Goal: Task Accomplishment & Management: Manage account settings

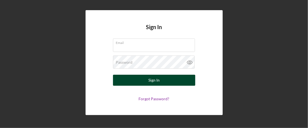
type input "[EMAIL_ADDRESS][DOMAIN_NAME]"
click at [160, 81] on button "Sign In" at bounding box center [154, 80] width 82 height 11
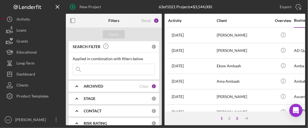
click at [240, 118] on div "3" at bounding box center [238, 118] width 8 height 4
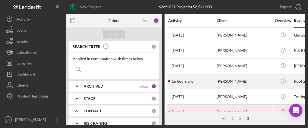
click at [209, 79] on div "16 hours ago [PERSON_NAME]" at bounding box center [192, 81] width 48 height 15
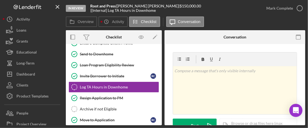
scroll to position [169, 0]
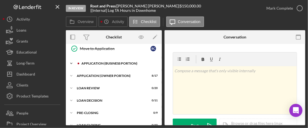
click at [121, 58] on div "Icon/Expander APPLICATION (BUSINESS PORTION) 12 / 21" at bounding box center [114, 63] width 96 height 11
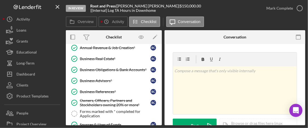
scroll to position [311, 0]
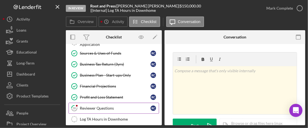
click at [114, 106] on div "Reviewer Questions" at bounding box center [115, 108] width 71 height 4
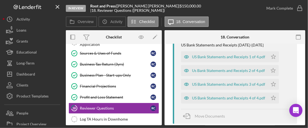
scroll to position [121, 0]
click at [196, 119] on div "Move Documents" at bounding box center [210, 117] width 30 height 14
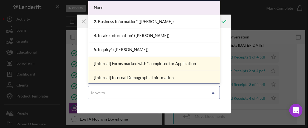
click at [214, 93] on icon "Icon/Dropdown Arrow" at bounding box center [213, 92] width 13 height 13
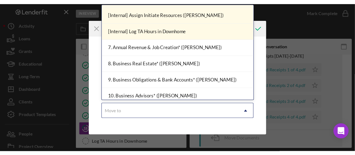
scroll to position [203, 0]
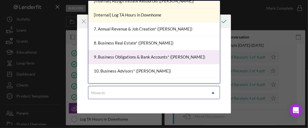
click at [150, 56] on div "9. Business Obligations & Bank Accounts* ([PERSON_NAME])" at bounding box center [154, 57] width 132 height 14
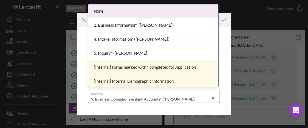
click at [212, 97] on use at bounding box center [213, 98] width 3 height 2
click at [96, 10] on div "None" at bounding box center [153, 11] width 130 height 14
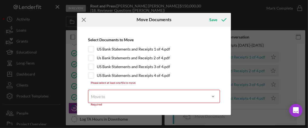
click at [84, 21] on icon "Icon/Menu Close" at bounding box center [84, 20] width 14 height 14
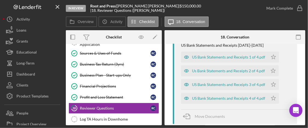
click at [282, 125] on div "Overview Internal Workflow Stage In Review Icon/Dropdown Arrow Archive (can una…" at bounding box center [186, 77] width 240 height 95
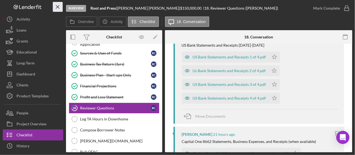
click at [59, 7] on icon "Icon/Menu Close" at bounding box center [58, 7] width 12 height 12
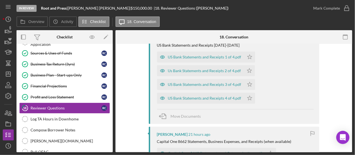
click at [308, 37] on icon "button" at bounding box center [345, 37] width 12 height 12
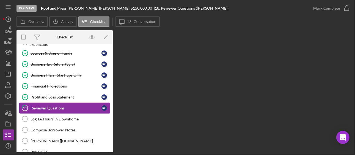
click at [54, 106] on div "Reviewer Questions" at bounding box center [65, 108] width 71 height 4
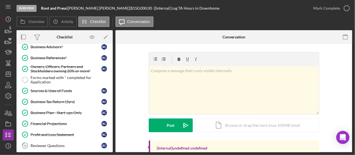
scroll to position [369, 0]
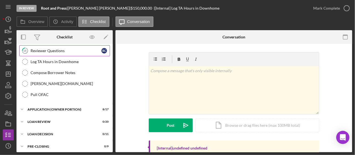
click at [61, 49] on div "Reviewer Questions" at bounding box center [65, 51] width 71 height 4
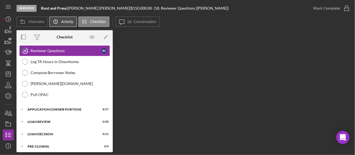
click at [70, 20] on label "Activity" at bounding box center [67, 22] width 12 height 4
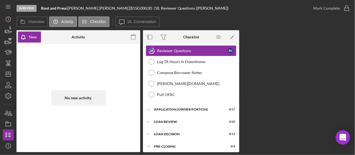
click at [308, 128] on icon "Open Intercom Messenger" at bounding box center [342, 137] width 6 height 7
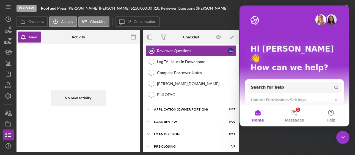
click at [293, 128] on div "Overview Internal Workflow Stage In Review Icon/Dropdown Arrow Archive (can una…" at bounding box center [183, 91] width 335 height 122
click at [273, 128] on div "Overview Internal Workflow Stage In Review Icon/Dropdown Arrow Archive (can una…" at bounding box center [183, 91] width 335 height 122
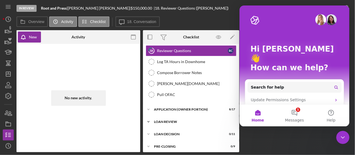
click at [167, 120] on div "LOAN REVIEW" at bounding box center [193, 121] width 78 height 3
click at [170, 104] on div "Icon/Expander APPLICATION (OWNER PORTION) 8 / 17" at bounding box center [191, 109] width 96 height 11
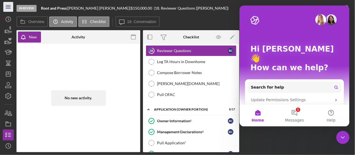
click at [10, 9] on icon "Icon/Menu" at bounding box center [8, 7] width 12 height 12
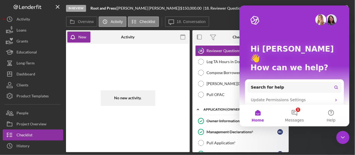
click at [81, 62] on div "No new activity." at bounding box center [128, 98] width 118 height 103
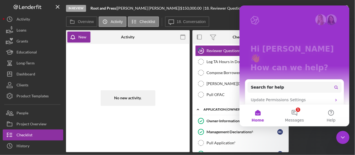
scroll to position [50, 0]
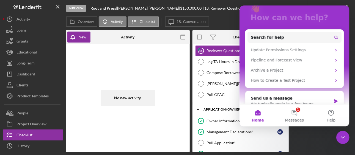
click at [259, 113] on button "Home" at bounding box center [257, 116] width 37 height 22
click at [308, 128] on icon "Close Intercom Messenger" at bounding box center [342, 137] width 4 height 2
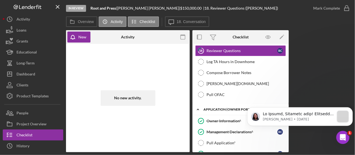
scroll to position [0, 0]
click at [308, 80] on div "Overview Internal Workflow Stage In Review Icon/Dropdown Arrow Archive (can una…" at bounding box center [209, 91] width 286 height 122
click html "[PERSON_NAME] • [DATE]"
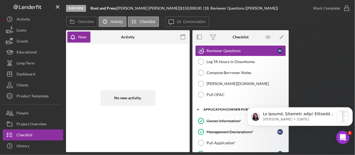
click at [308, 128] on body "[PERSON_NAME] • [DATE]" at bounding box center [299, 118] width 105 height 40
click at [308, 128] on icon "Open Intercom Messenger" at bounding box center [342, 137] width 4 height 4
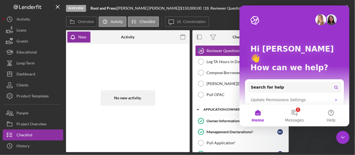
click at [308, 128] on icon "Close Intercom Messenger" at bounding box center [342, 137] width 7 height 7
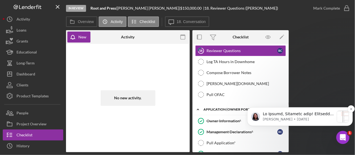
click at [308, 121] on p "[PERSON_NAME] • [DATE]" at bounding box center [297, 119] width 71 height 5
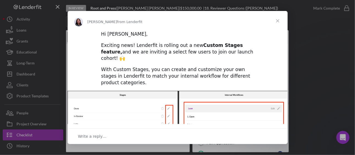
click at [279, 22] on span "Close" at bounding box center [278, 21] width 20 height 20
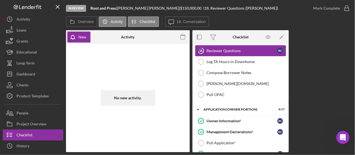
click at [256, 49] on div "Reviewer Questions" at bounding box center [241, 51] width 71 height 4
click at [230, 56] on link "Log TA Hours in Downhome Log TA Hours in [GEOGRAPHIC_DATA]" at bounding box center [240, 61] width 91 height 11
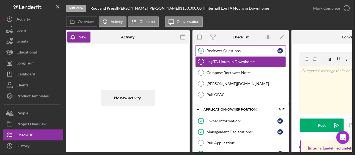
click at [232, 49] on div "Reviewer Questions" at bounding box center [241, 51] width 71 height 4
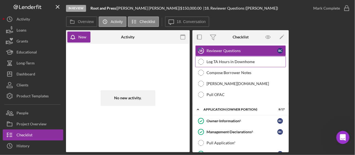
click at [230, 60] on div "Log TA Hours in Downhome" at bounding box center [245, 62] width 79 height 4
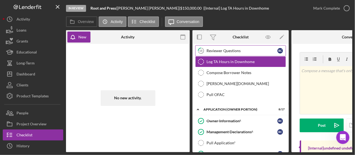
click at [225, 49] on div "Reviewer Questions" at bounding box center [241, 51] width 71 height 4
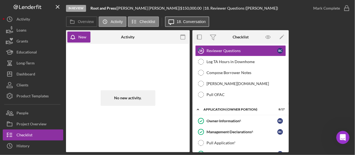
click at [185, 23] on label "18. Conversation" at bounding box center [191, 22] width 29 height 4
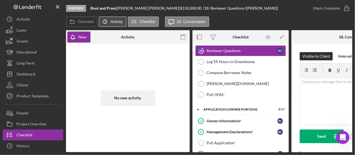
click at [109, 18] on icon "Icon/History" at bounding box center [104, 21] width 11 height 11
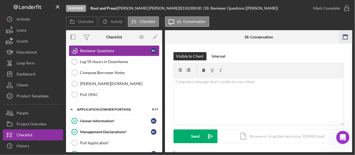
click at [308, 37] on icon "button" at bounding box center [345, 37] width 12 height 12
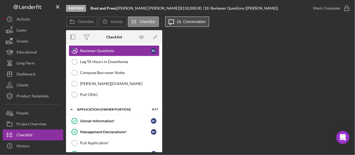
click at [202, 20] on label "18. Conversation" at bounding box center [191, 22] width 29 height 4
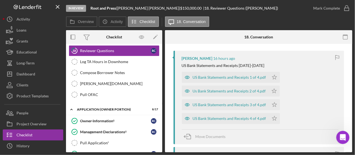
scroll to position [101, 0]
click at [217, 77] on div "US Bank Statements and Receipts 1 of 4.pdf" at bounding box center [229, 77] width 73 height 4
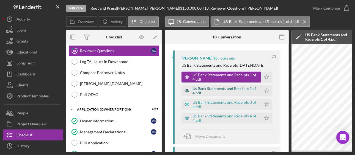
click at [217, 90] on div "Us Bank Statements and Receipts 2 of 4.pdf" at bounding box center [225, 91] width 66 height 9
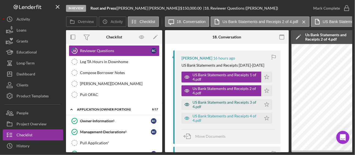
click at [215, 99] on div "US Bank Statements and Receipts 3 of 4.pdf" at bounding box center [221, 104] width 80 height 11
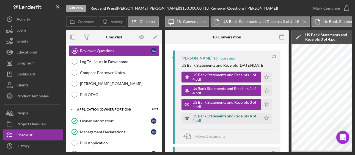
click at [214, 114] on div "US Bank Statements and Receipts 4 of 4.pdf" at bounding box center [225, 118] width 66 height 9
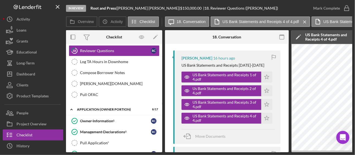
click at [215, 49] on div "Visible to Client Internal v Color teal Color pink Remove color Add row above A…" at bounding box center [226, 0] width 107 height 99
click at [203, 44] on div "Visible to Client Internal v Color teal Color pink Remove color Add row above A…" at bounding box center [226, 0] width 107 height 99
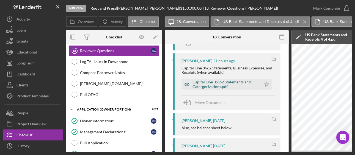
click at [213, 83] on div "Capital One -8662 Statements and Catergorizations.pdf" at bounding box center [225, 84] width 66 height 9
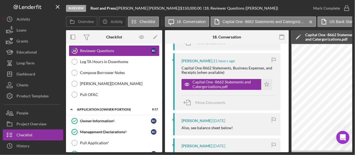
click at [205, 126] on div "Also, see balance sheet below!" at bounding box center [206, 128] width 51 height 4
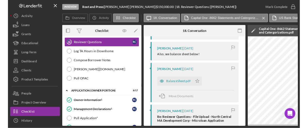
scroll to position [258, 0]
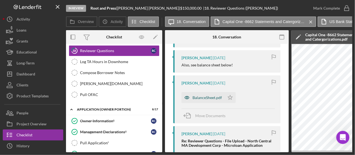
click at [204, 100] on div "BalanceSheet.pdf" at bounding box center [202, 97] width 43 height 11
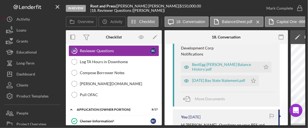
scroll to position [544, 0]
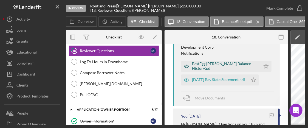
click at [222, 68] on div "BestEgg [PERSON_NAME] Balance History'.pdf" at bounding box center [221, 66] width 80 height 11
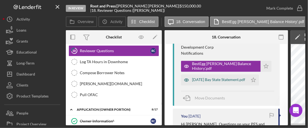
click at [207, 77] on div "[DATE] Bay State Statement.pdf" at bounding box center [218, 79] width 53 height 4
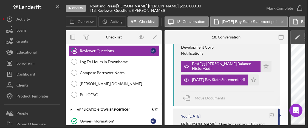
click at [270, 64] on div "BestEgg [PERSON_NAME] Balance History'.pdf Icon/Star [DATE] Bay State Statement…" at bounding box center [227, 71] width 93 height 27
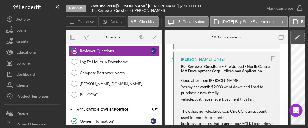
scroll to position [332, 0]
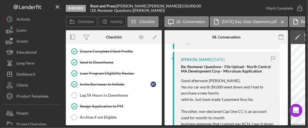
scroll to position [19, 0]
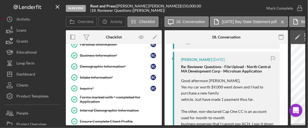
click at [162, 42] on link "Icon/Edit" at bounding box center [155, 37] width 14 height 14
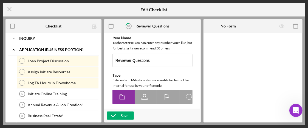
scroll to position [156, 0]
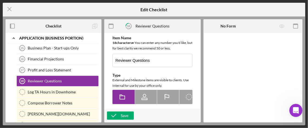
type textarea "<div> <div>During the review, we may have some additional questions or request …"
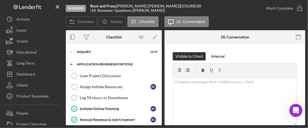
click at [120, 64] on div "APPLICATION (BUSINESS PORTION)" at bounding box center [116, 64] width 78 height 3
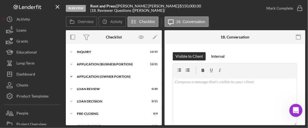
click at [112, 76] on div "APPLICATION (OWNER PORTION)" at bounding box center [116, 76] width 78 height 3
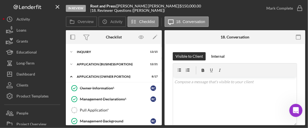
scroll to position [71, 0]
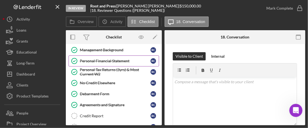
click at [109, 57] on link "Personal Financial Statement Personal Financial Statement R C" at bounding box center [114, 60] width 91 height 11
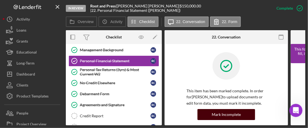
click at [243, 112] on button "Mark Incomplete" at bounding box center [227, 114] width 58 height 11
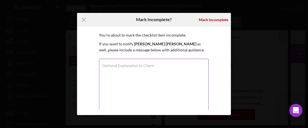
click at [113, 68] on label "Optional Explanation to Client" at bounding box center [128, 65] width 52 height 4
click at [113, 68] on textarea "Optional Explanation to Client" at bounding box center [154, 85] width 110 height 53
click at [111, 65] on label "Optional Explanation to Client" at bounding box center [128, 65] width 52 height 4
click at [111, 65] on textarea "Optional Explanation to Client" at bounding box center [154, 85] width 110 height 53
click at [111, 65] on label "Optional Explanation to Client" at bounding box center [128, 65] width 52 height 4
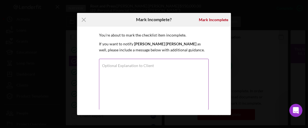
click at [111, 65] on textarea "Optional Explanation to Client" at bounding box center [154, 85] width 110 height 53
click at [111, 65] on label "Optional Explanation to Client" at bounding box center [128, 65] width 52 height 4
click at [111, 65] on textarea "Optional Explanation to Client" at bounding box center [154, 85] width 110 height 53
click at [130, 74] on textarea "Optional Explanation to Client" at bounding box center [154, 85] width 110 height 53
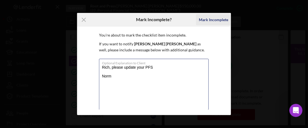
type textarea "Rich, please update your PFS Norm"
click at [217, 20] on div "Mark Incomplete" at bounding box center [213, 19] width 29 height 11
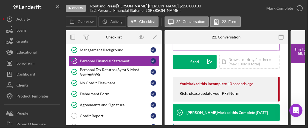
scroll to position [73, 0]
